Goal: Entertainment & Leisure: Consume media (video, audio)

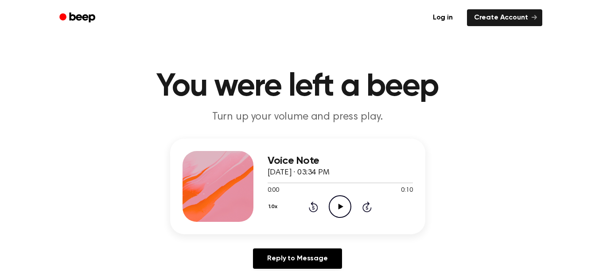
click at [342, 205] on icon "Play Audio" at bounding box center [340, 206] width 23 height 23
click at [337, 197] on icon "Play Audio" at bounding box center [340, 206] width 23 height 23
click at [336, 210] on icon "Play Audio" at bounding box center [340, 206] width 23 height 23
